Goal: Task Accomplishment & Management: Use online tool/utility

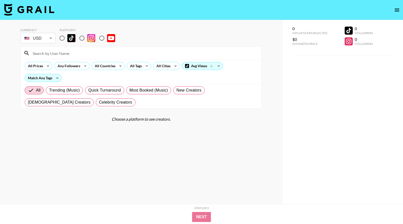
click at [62, 38] on input "radio" at bounding box center [62, 38] width 11 height 11
radio input "true"
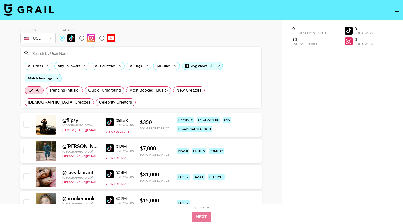
click at [61, 55] on input at bounding box center [144, 53] width 229 height 8
click at [174, 63] on icon at bounding box center [175, 66] width 8 height 8
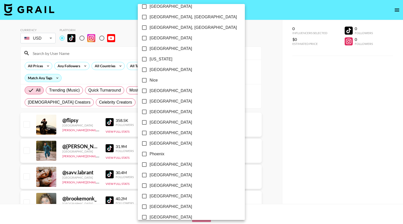
scroll to position [494, 0]
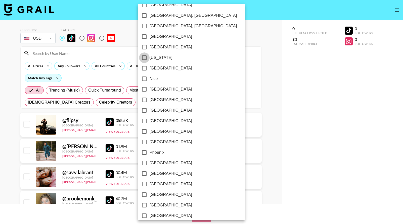
click at [144, 58] on input "[US_STATE]" at bounding box center [144, 58] width 11 height 11
checkbox input "true"
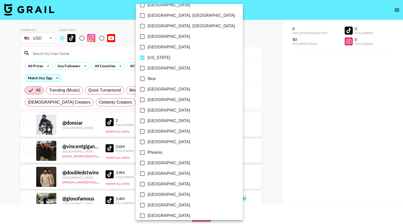
click at [91, 77] on div at bounding box center [201, 112] width 403 height 224
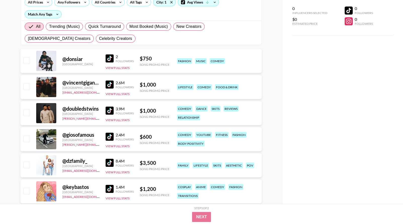
scroll to position [64, 0]
click at [109, 84] on img at bounding box center [110, 85] width 8 height 8
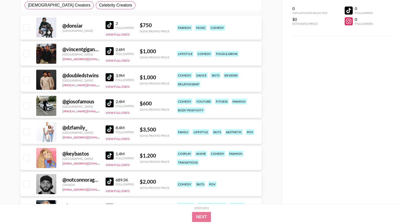
scroll to position [98, 0]
click at [109, 101] on img at bounding box center [110, 103] width 8 height 8
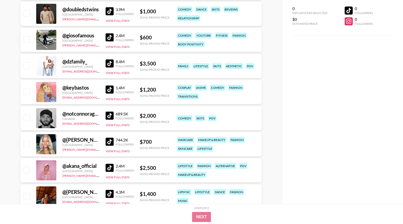
scroll to position [166, 0]
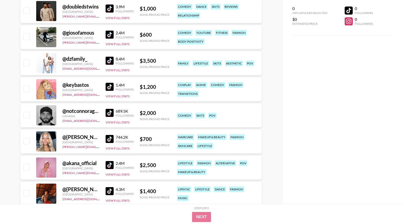
click at [108, 111] on img at bounding box center [110, 113] width 8 height 8
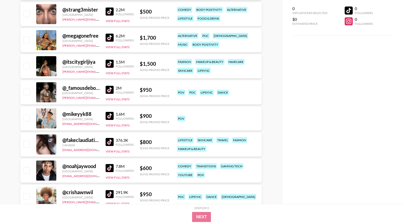
scroll to position [999, 0]
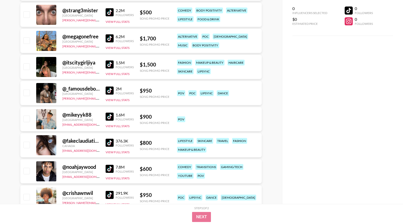
click at [108, 116] on img at bounding box center [110, 117] width 8 height 8
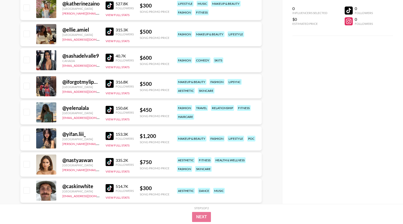
scroll to position [2450, 0]
click at [109, 190] on img at bounding box center [110, 188] width 8 height 8
